Goal: Information Seeking & Learning: Learn about a topic

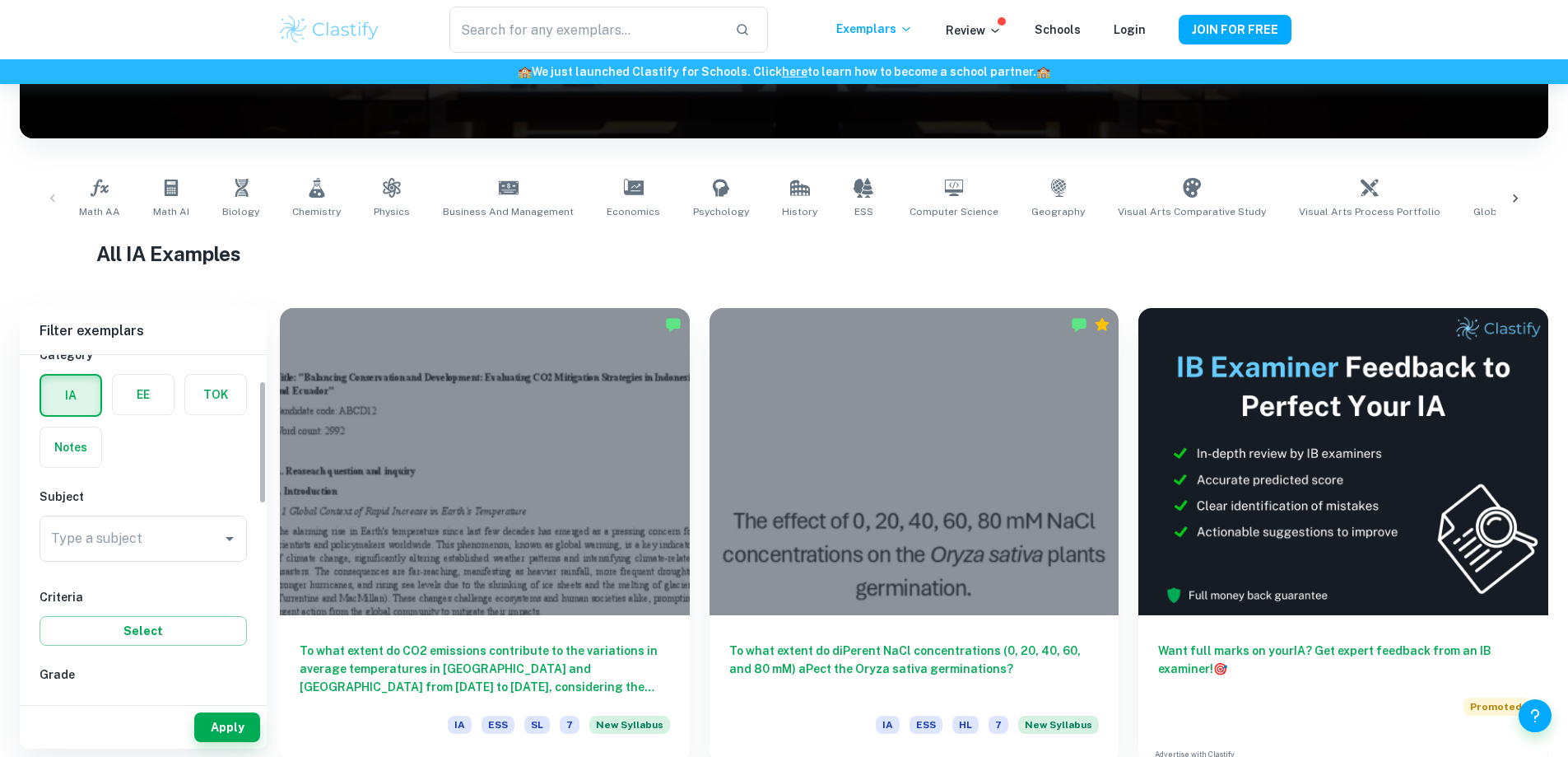
scroll to position [165, 0]
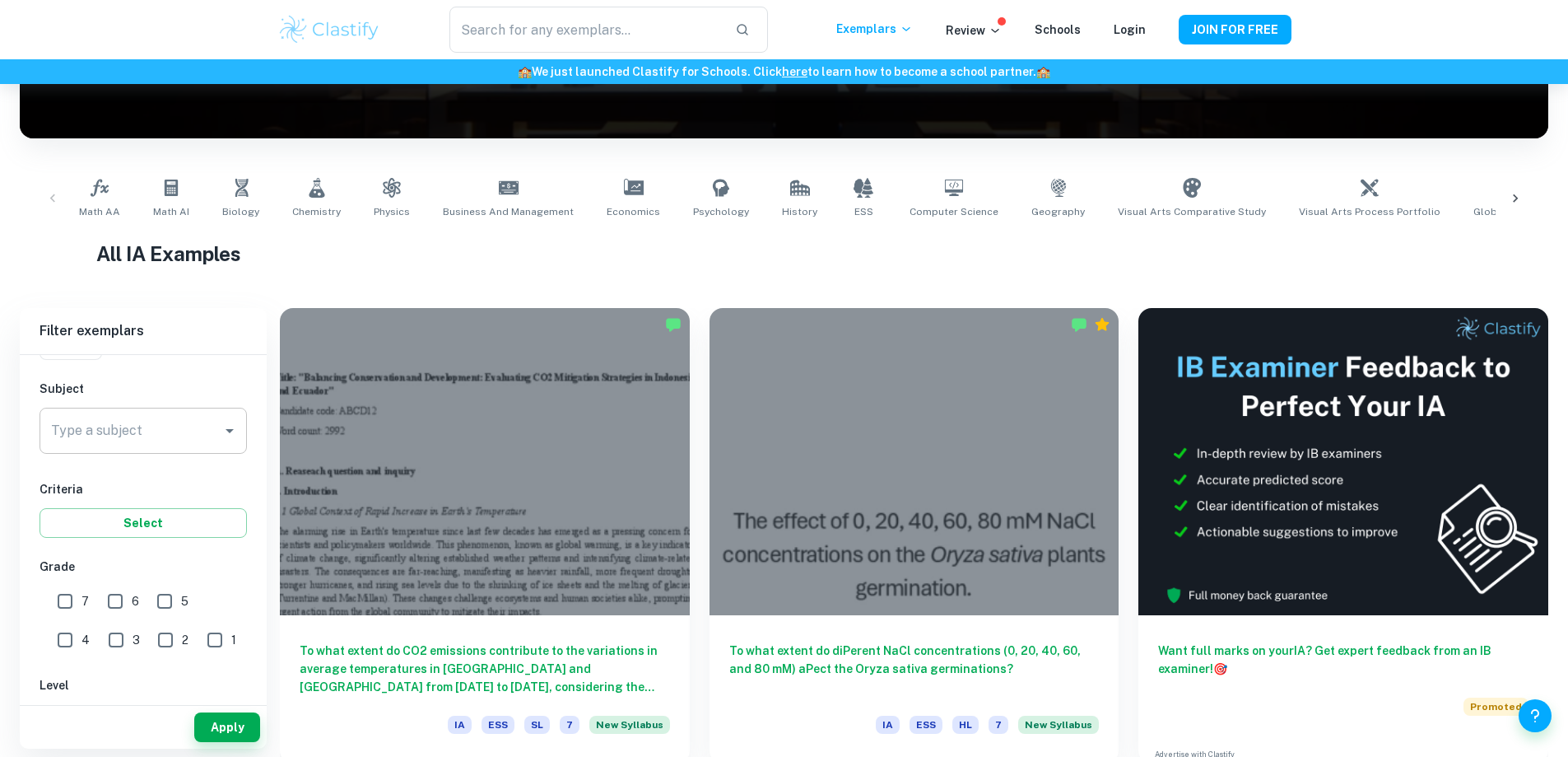
click at [176, 434] on input "Type a subject" at bounding box center [131, 430] width 168 height 31
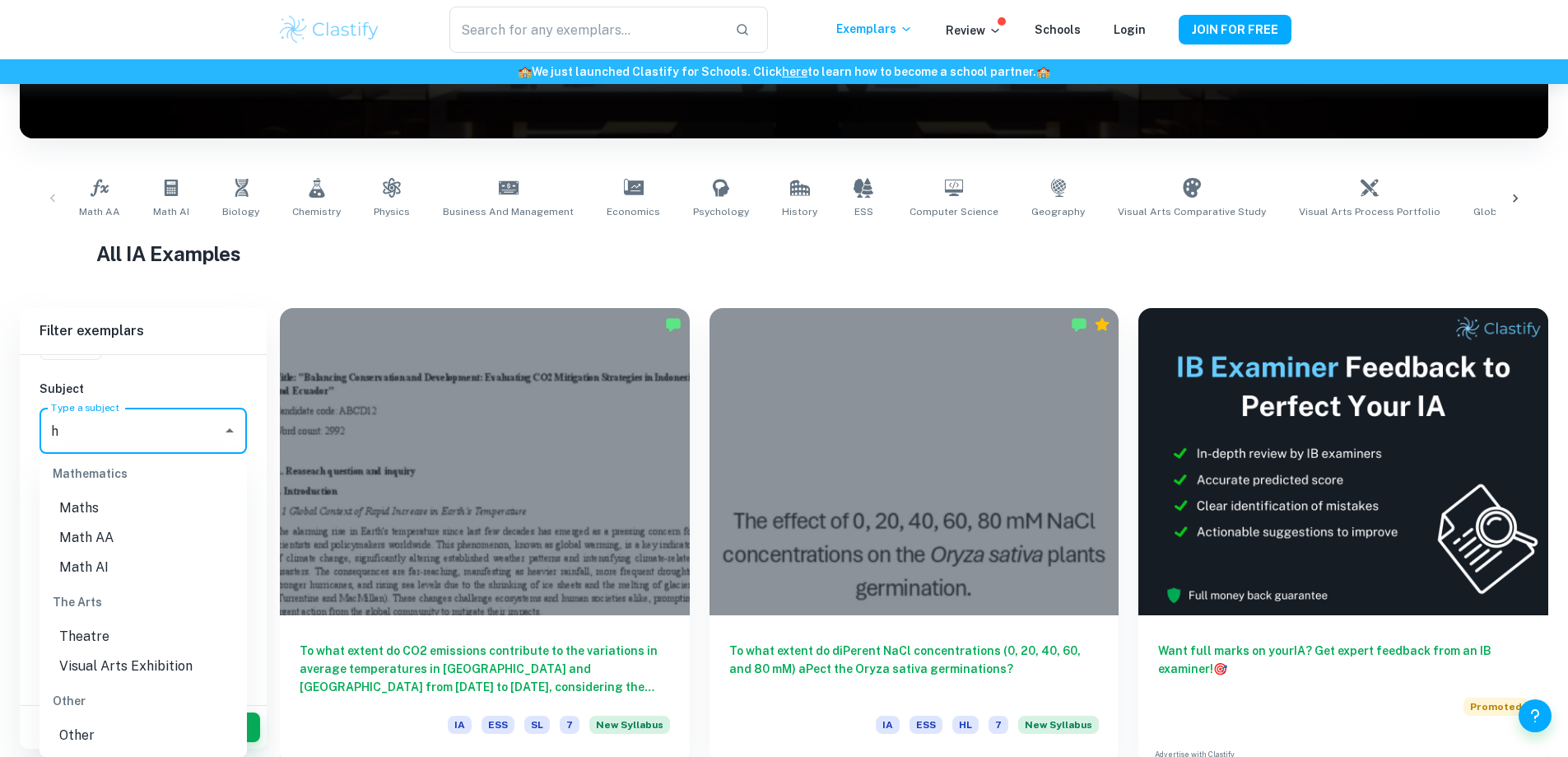
scroll to position [0, 0]
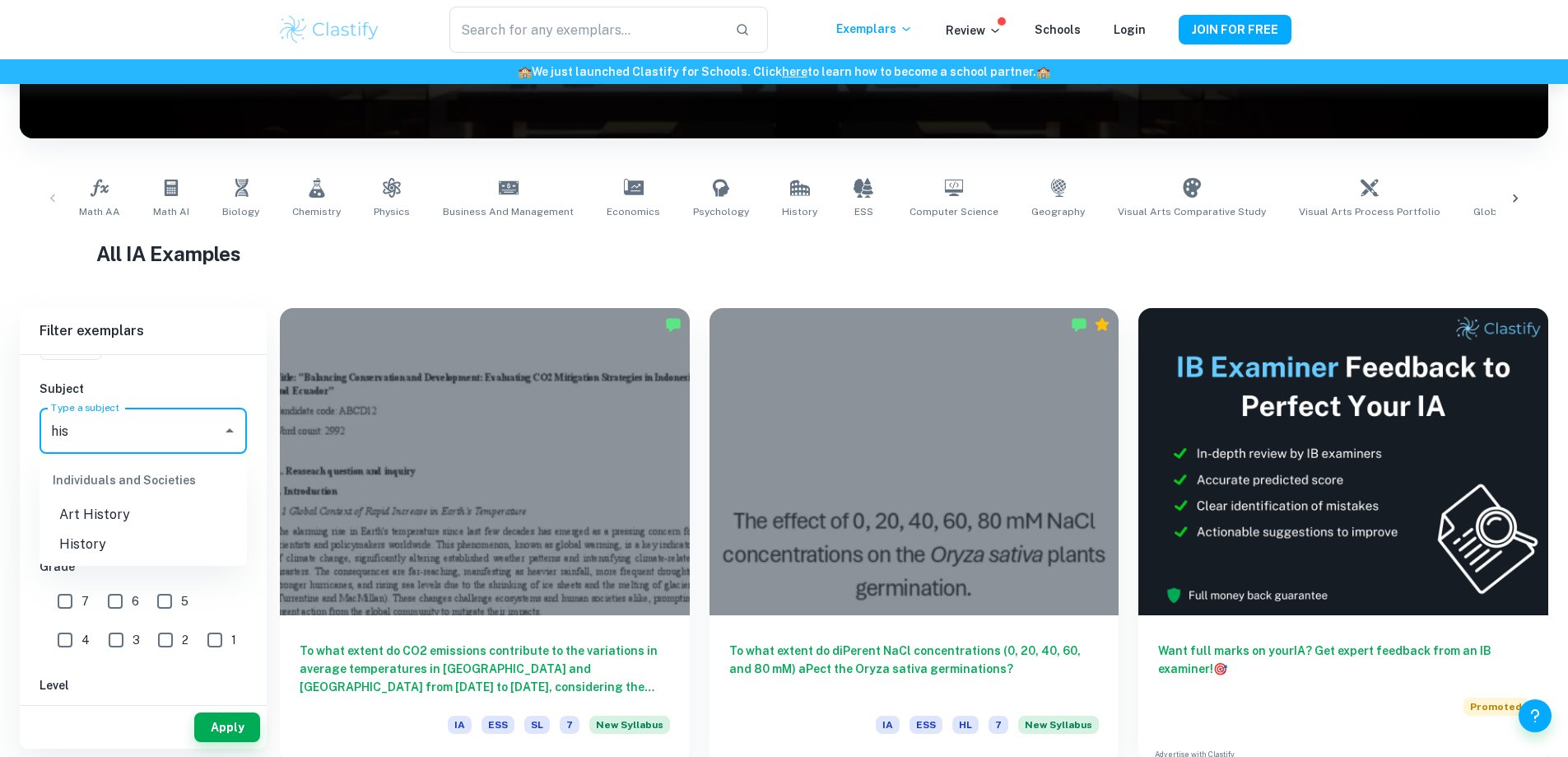
click at [183, 549] on li "History" at bounding box center [143, 544] width 208 height 29
type input "History"
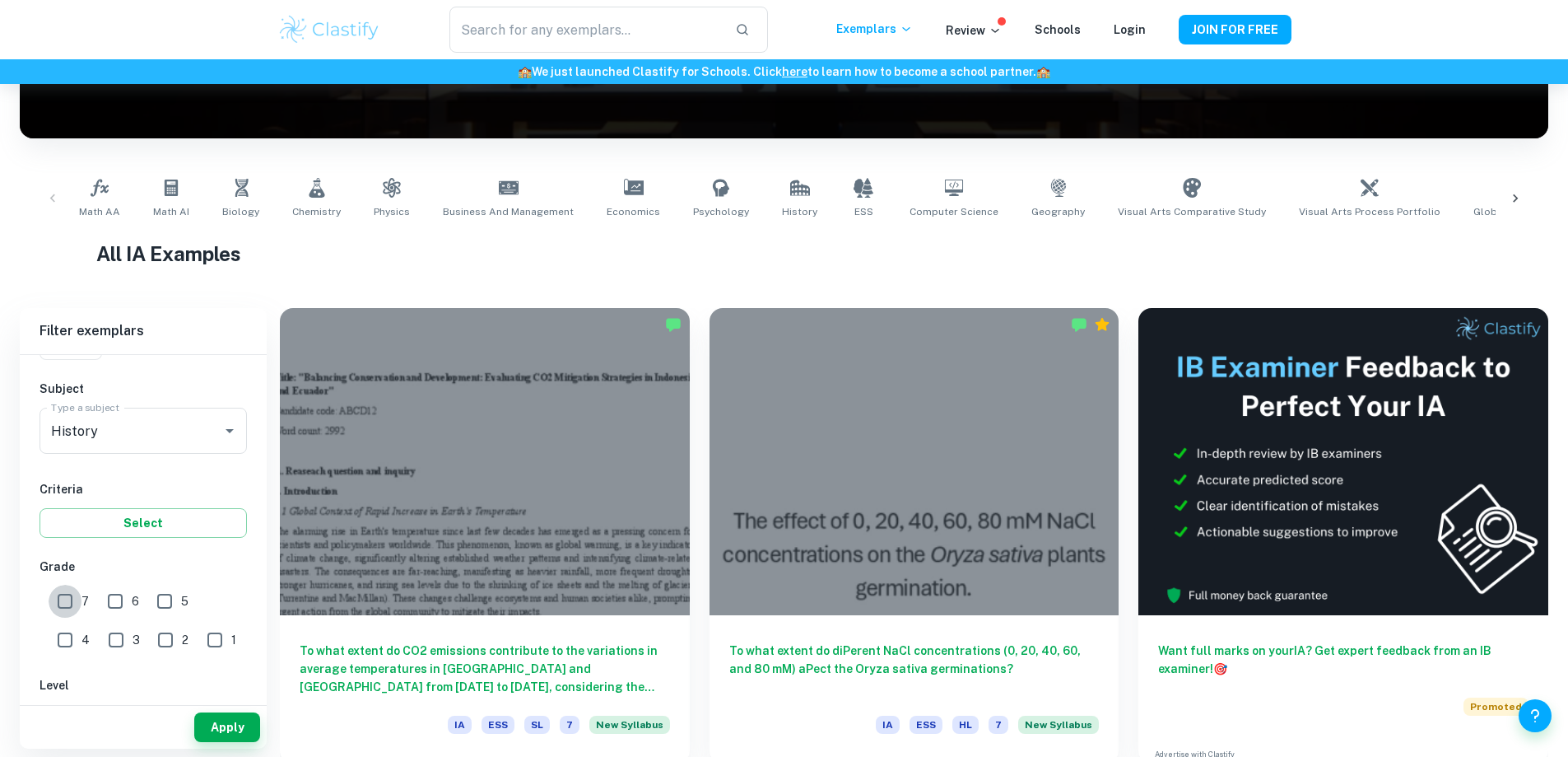
click at [76, 589] on input "7" at bounding box center [65, 601] width 33 height 33
checkbox input "true"
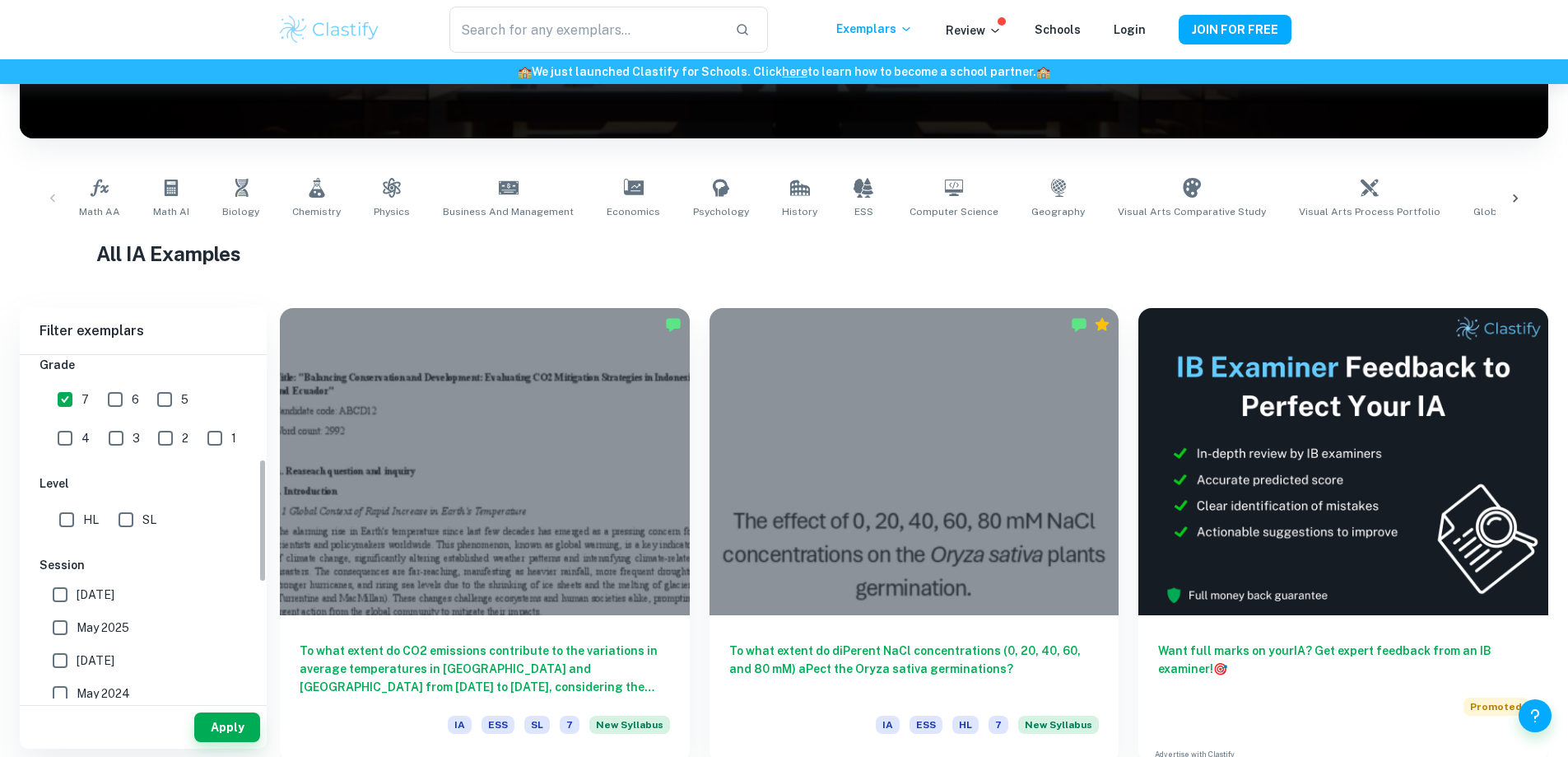
scroll to position [412, 0]
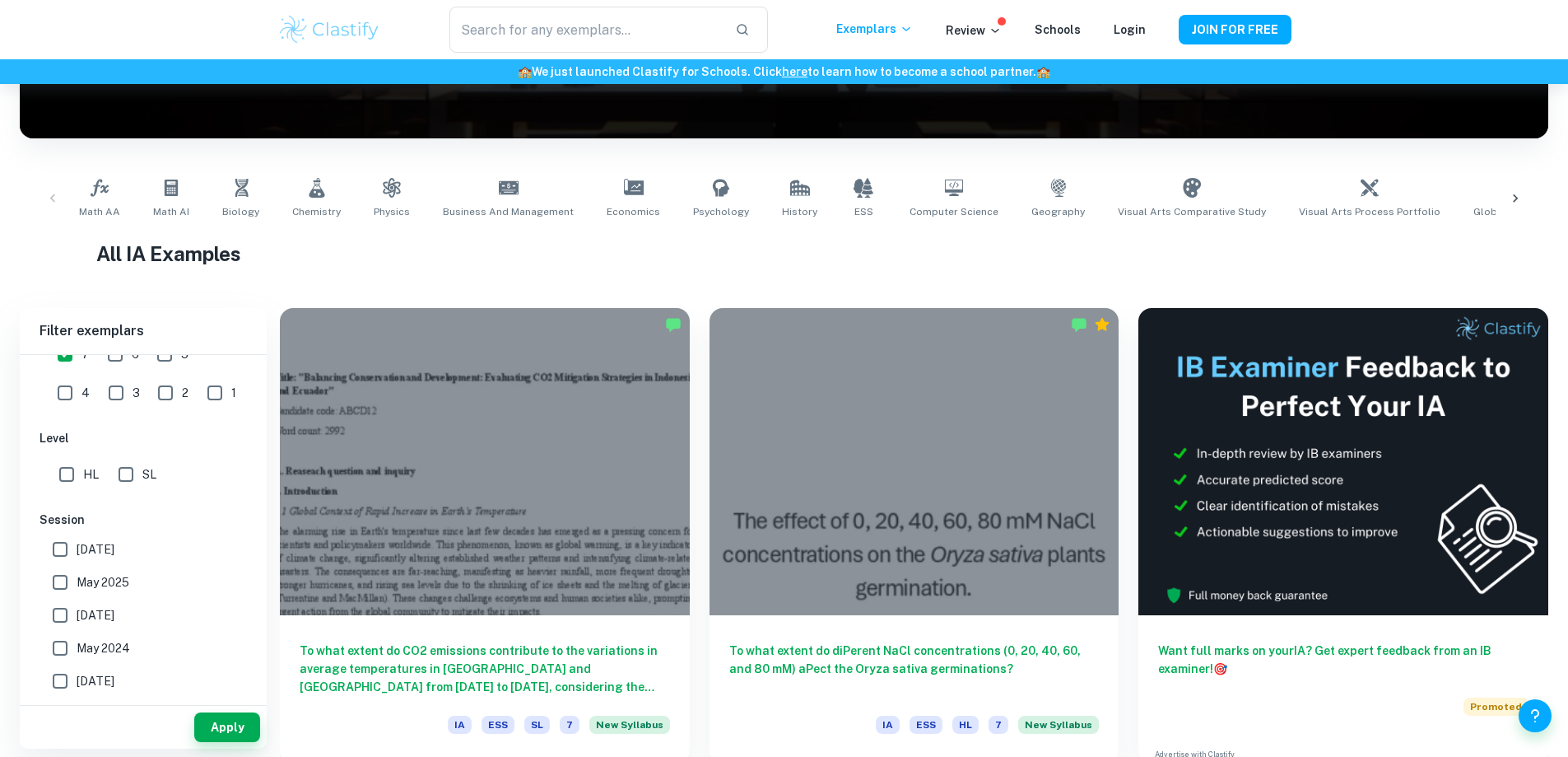
click at [92, 478] on span "HL" at bounding box center [91, 474] width 16 height 18
click at [83, 478] on input "HL" at bounding box center [67, 474] width 33 height 33
checkbox input "true"
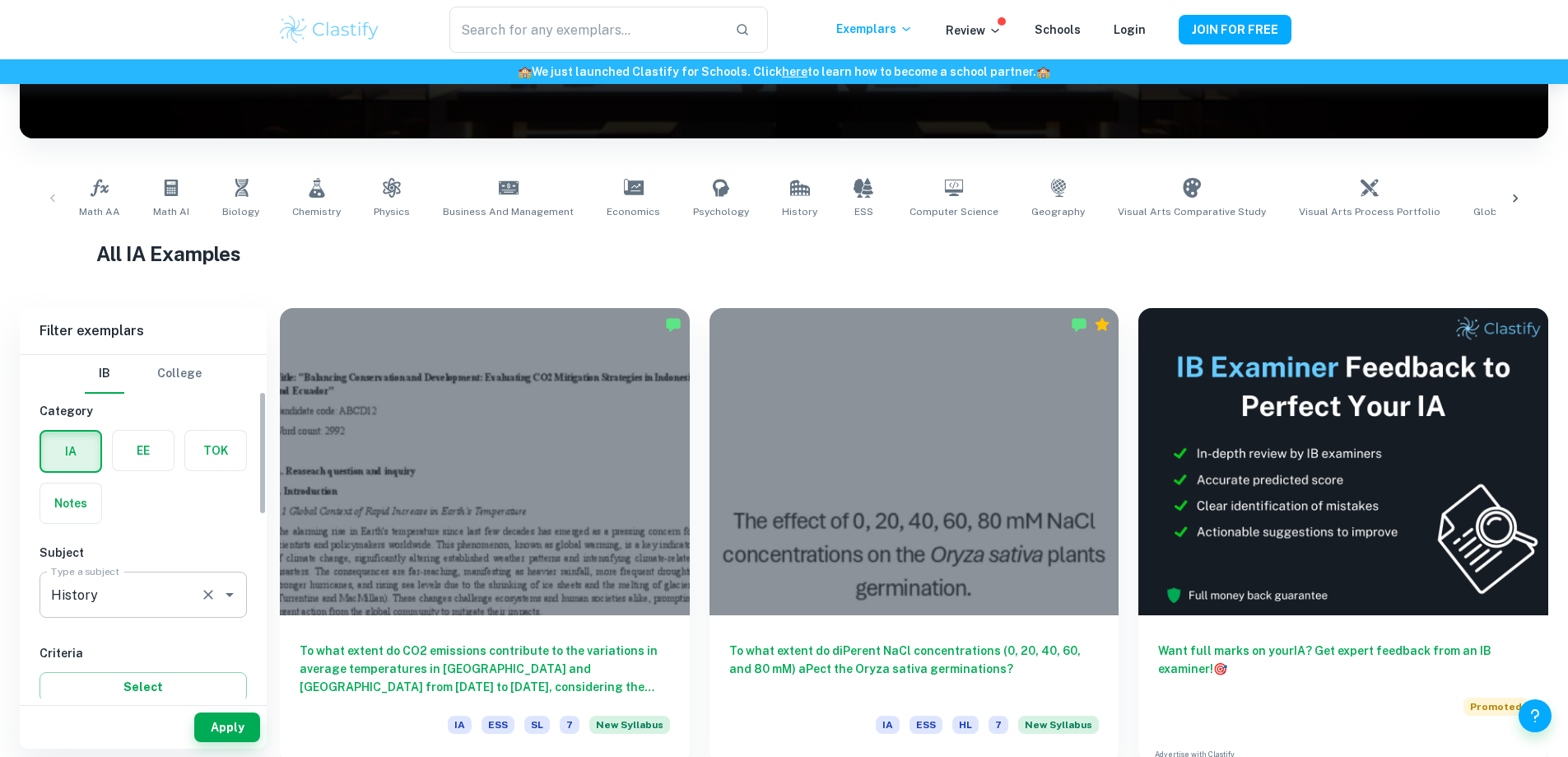
scroll to position [0, 0]
click at [234, 724] on button "Apply" at bounding box center [227, 727] width 66 height 29
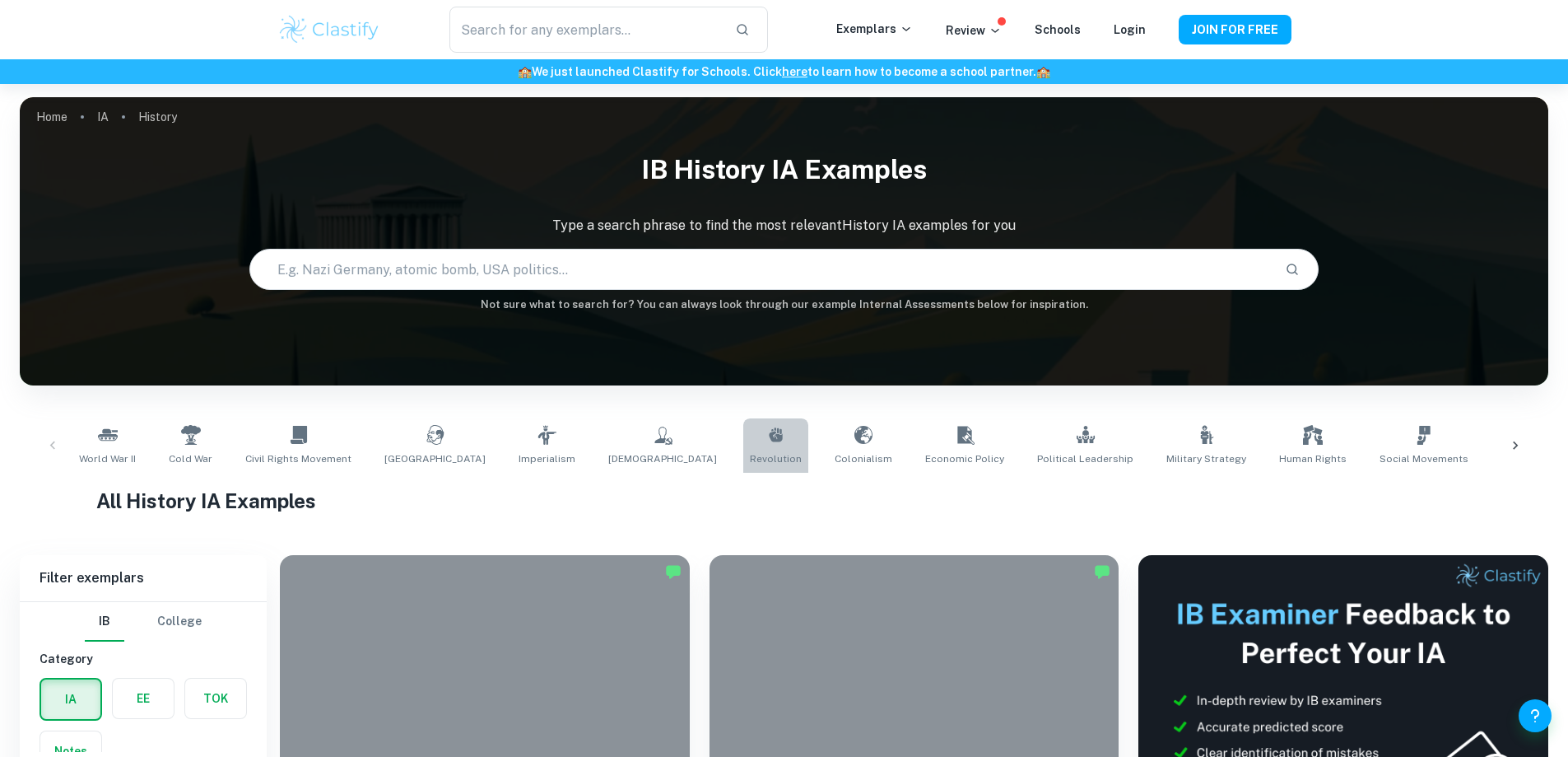
click at [743, 447] on link "Revolution" at bounding box center [775, 445] width 65 height 54
type input "Revolution"
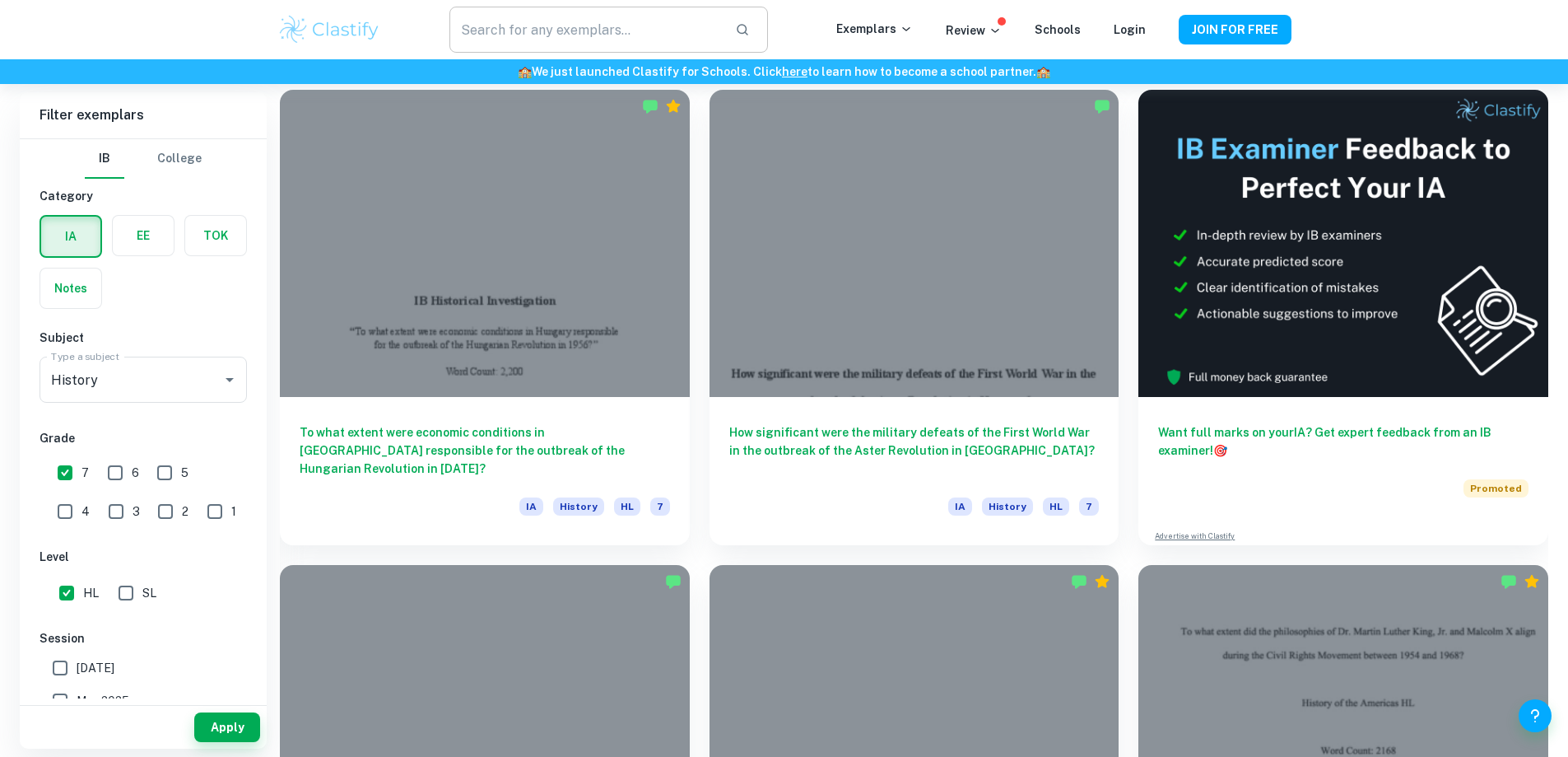
scroll to position [494, 0]
